Goal: Information Seeking & Learning: Learn about a topic

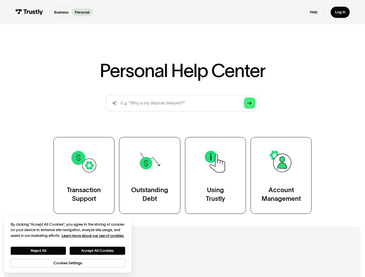
click at [182, 139] on div "Transaction Support Outstanding Debt Using Trustly Account Management" at bounding box center [182, 175] width 258 height 77
click at [250, 103] on icon "Arrow Right" at bounding box center [249, 103] width 4 height 4
click at [38, 251] on button "Reject All" at bounding box center [38, 251] width 55 height 8
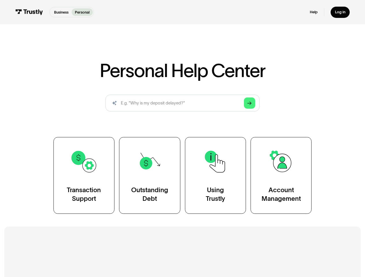
click at [98, 251] on button "Accept All Cookies" at bounding box center [97, 251] width 55 height 8
click at [68, 262] on h2 "Additional Resources" at bounding box center [182, 257] width 307 height 12
